Goal: Task Accomplishment & Management: Manage account settings

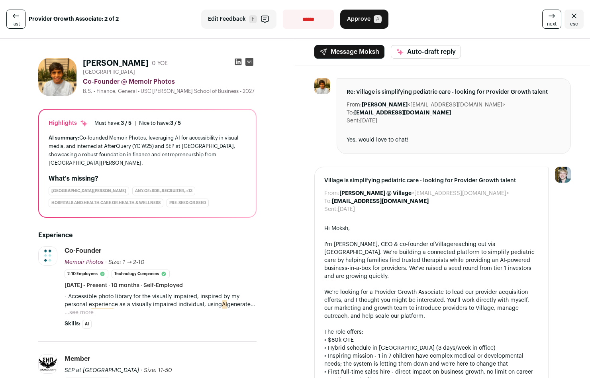
click at [75, 16] on strong "Provider Growth Associate: 2 of 2" at bounding box center [74, 19] width 90 height 8
click at [15, 18] on icon at bounding box center [16, 16] width 10 height 10
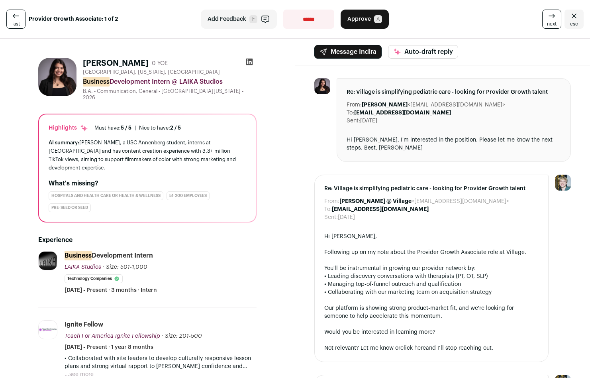
click at [17, 21] on span "last" at bounding box center [16, 24] width 8 height 6
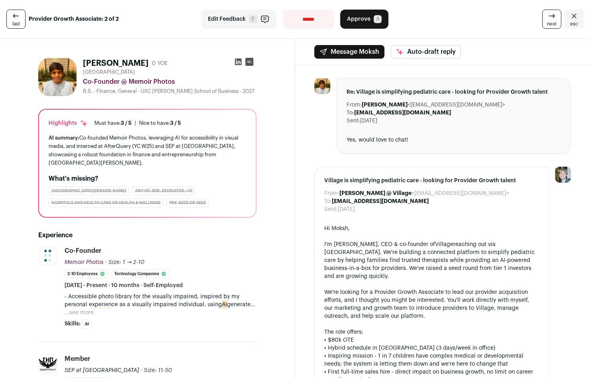
click at [17, 21] on span "last" at bounding box center [16, 24] width 8 height 6
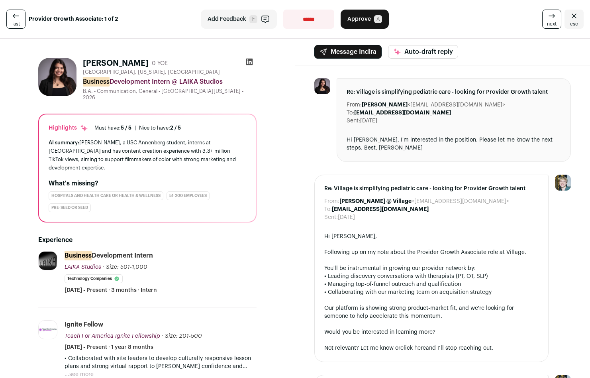
click at [571, 19] on icon "Close" at bounding box center [575, 16] width 10 height 10
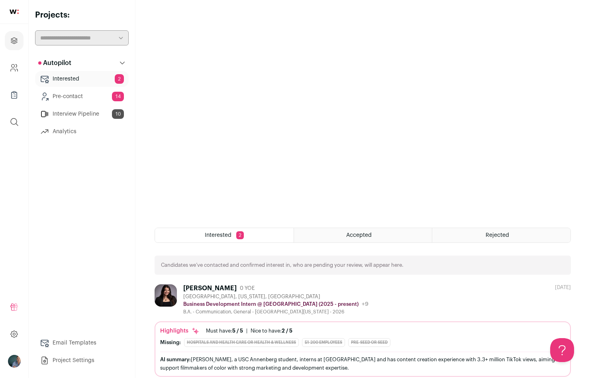
scroll to position [183, 0]
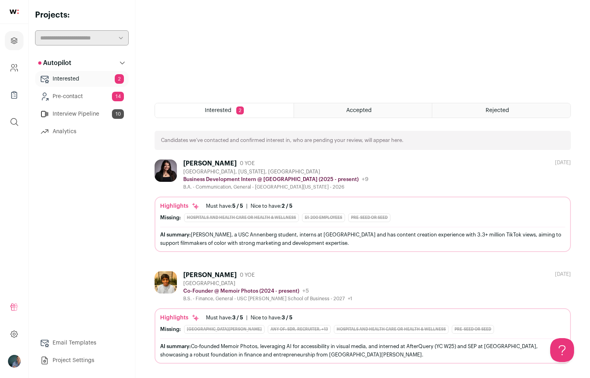
click at [84, 111] on link "Interview Pipeline 10" at bounding box center [82, 114] width 94 height 16
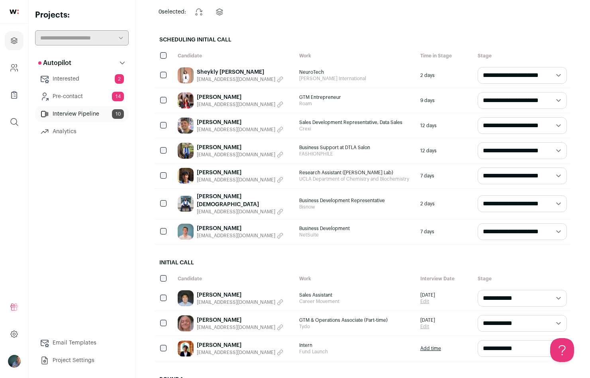
scroll to position [74, 0]
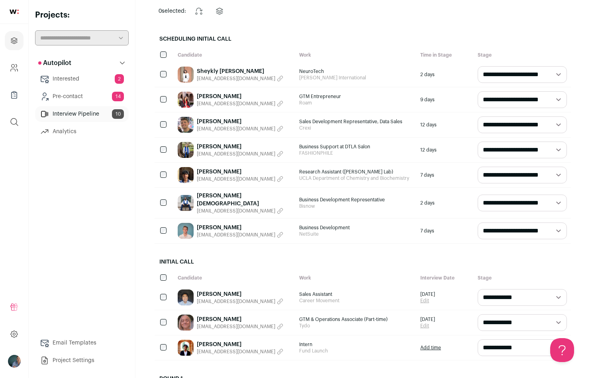
click at [218, 198] on link "[PERSON_NAME][DEMOGRAPHIC_DATA]" at bounding box center [244, 200] width 94 height 16
